Goal: Task Accomplishment & Management: Complete application form

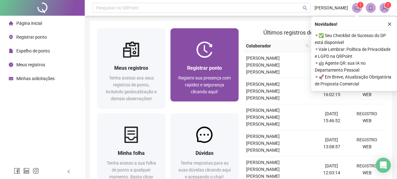
click at [195, 70] on span "Registrar ponto" at bounding box center [204, 68] width 35 height 6
click at [193, 73] on div "Registrar ponto Registre sua presença com rapidez e segurança clicando aqui!" at bounding box center [204, 79] width 53 height 31
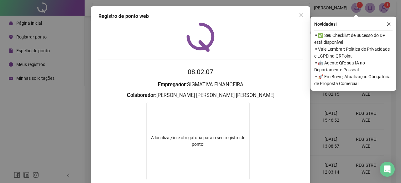
scroll to position [38, 0]
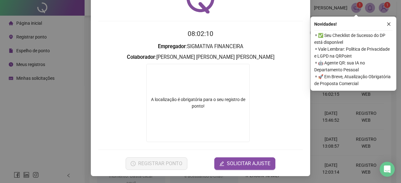
click at [210, 113] on div "A localização é obrigatória para o seu registro de ponto!" at bounding box center [197, 103] width 103 height 78
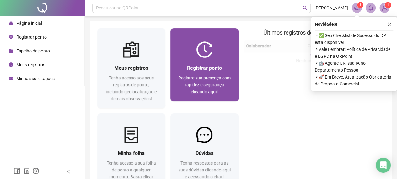
click at [198, 63] on div "Registrar ponto Registre sua presença com rapidez e segurança clicando aqui!" at bounding box center [204, 80] width 68 height 44
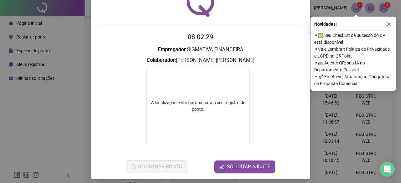
scroll to position [38, 0]
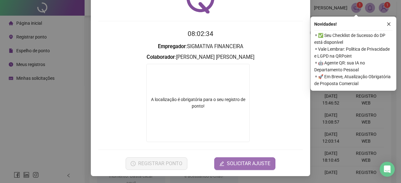
click at [257, 159] on button "SOLICITAR AJUSTE" at bounding box center [245, 164] width 61 height 13
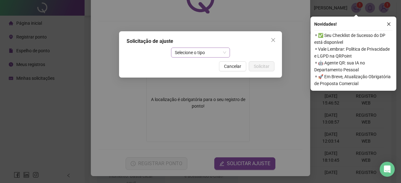
click at [195, 50] on span "Selecione o tipo" at bounding box center [201, 52] width 52 height 9
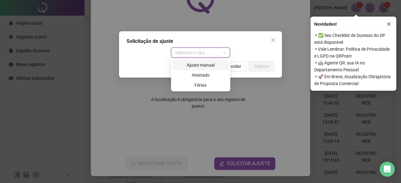
click at [206, 67] on div "Ajuste manual" at bounding box center [200, 65] width 49 height 7
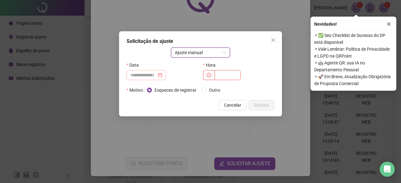
click at [162, 74] on div at bounding box center [146, 75] width 32 height 7
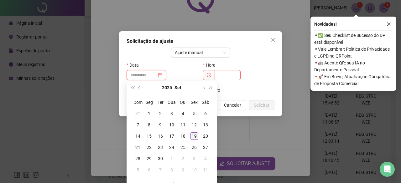
type input "**********"
drag, startPoint x: 196, startPoint y: 138, endPoint x: 209, endPoint y: 114, distance: 27.5
click at [195, 138] on div "19" at bounding box center [195, 137] width 8 height 8
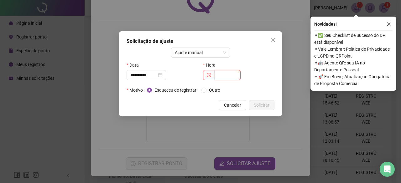
click at [221, 79] on input "text" at bounding box center [228, 75] width 26 height 10
type input "*****"
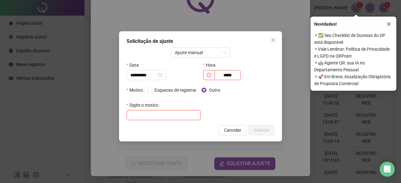
click at [174, 117] on input "text" at bounding box center [164, 115] width 74 height 10
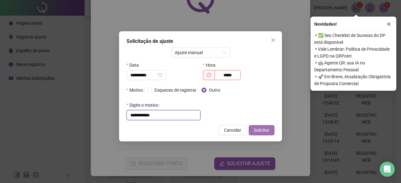
type input "**********"
click at [266, 129] on span "Solicitar" at bounding box center [262, 130] width 16 height 7
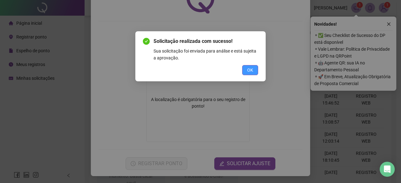
click at [255, 68] on button "OK" at bounding box center [250, 70] width 16 height 10
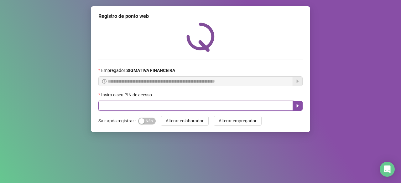
click at [189, 109] on input "text" at bounding box center [195, 106] width 195 height 10
click at [298, 107] on icon "caret-right" at bounding box center [298, 105] width 2 height 3
type input "*****"
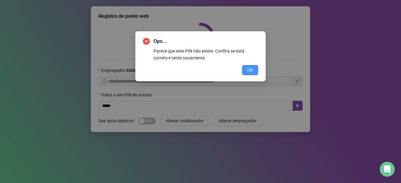
click at [247, 71] on button "OK" at bounding box center [250, 70] width 16 height 10
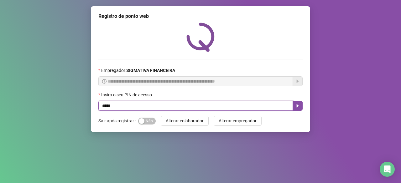
click at [130, 104] on input "*****" at bounding box center [195, 106] width 195 height 10
click at [296, 108] on icon "caret-right" at bounding box center [297, 105] width 5 height 5
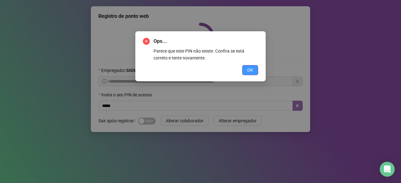
click at [254, 67] on button "OK" at bounding box center [250, 70] width 16 height 10
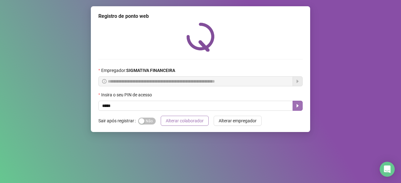
click at [182, 118] on span "Alterar colaborador" at bounding box center [185, 121] width 38 height 7
click at [192, 121] on span "Alterar colaborador" at bounding box center [185, 121] width 38 height 7
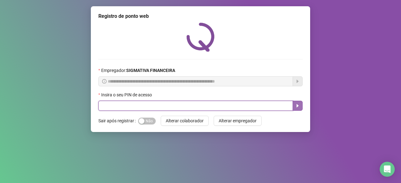
click at [170, 103] on input "text" at bounding box center [195, 106] width 195 height 10
